Goal: Obtain resource: Download file/media

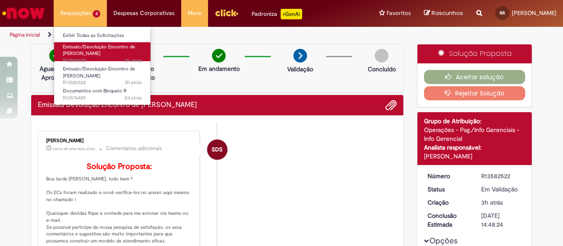
click at [81, 51] on span "Emissão/Devolução Encontro de [PERSON_NAME]" at bounding box center [99, 51] width 72 height 14
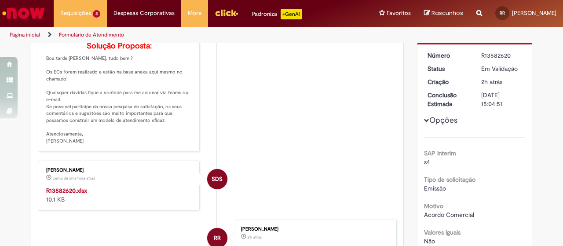
scroll to position [132, 0]
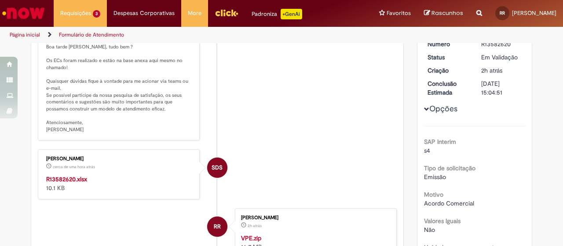
click at [75, 183] on strong "R13582620.xlsx" at bounding box center [66, 179] width 41 height 8
click at [74, 183] on strong "R13582620.xlsx" at bounding box center [66, 179] width 41 height 8
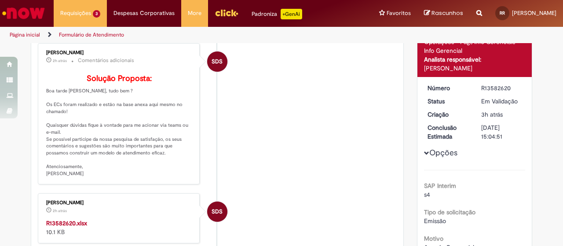
scroll to position [0, 0]
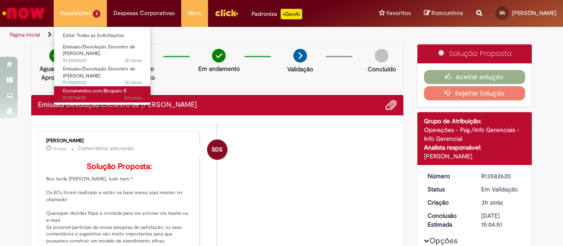
click at [101, 95] on span "2d atrás 2 dias atrás R13574409" at bounding box center [102, 98] width 79 height 7
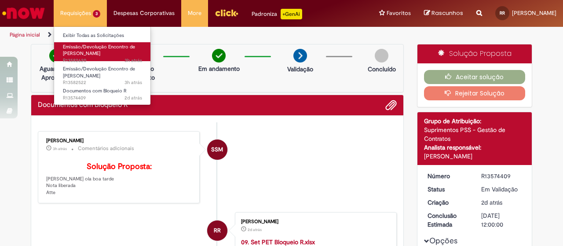
click at [104, 53] on span "Emissão/Devolução Encontro de [PERSON_NAME]" at bounding box center [99, 51] width 72 height 14
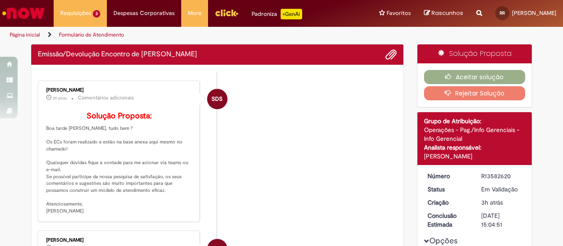
click at [258, 148] on li "SDS [PERSON_NAME] 2h atrás 2 horas atrás Comentários adicionais Solução Propost…" at bounding box center [217, 151] width 359 height 141
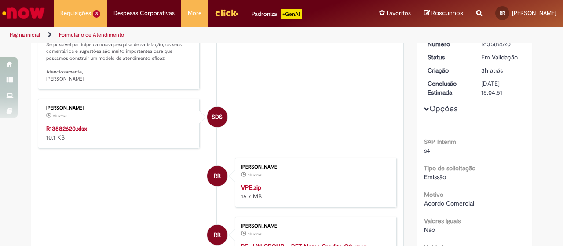
scroll to position [182, 0]
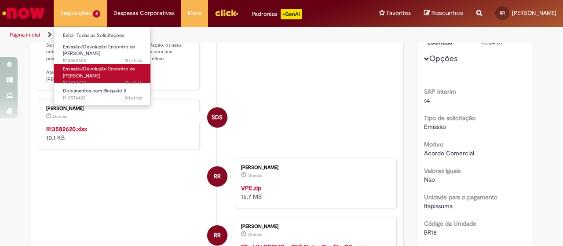
click at [114, 67] on span "Emissão/Devolução Encontro de [PERSON_NAME]" at bounding box center [99, 73] width 72 height 14
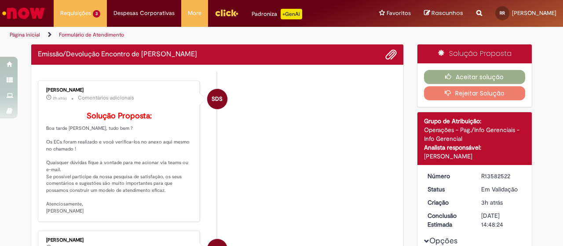
click at [293, 146] on li "SDS [PERSON_NAME] 2h atrás 2 horas atrás Comentários adicionais Solução Propost…" at bounding box center [217, 151] width 359 height 141
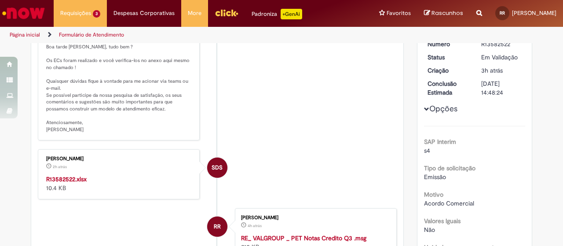
scroll to position [182, 0]
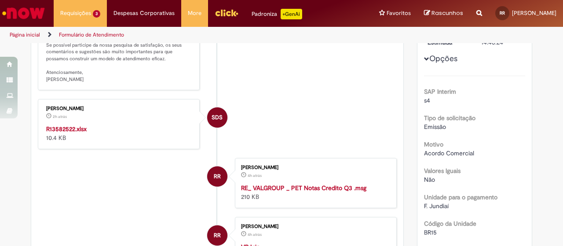
click at [75, 133] on strong "R13582522.xlsx" at bounding box center [66, 129] width 40 height 8
